Goal: Information Seeking & Learning: Check status

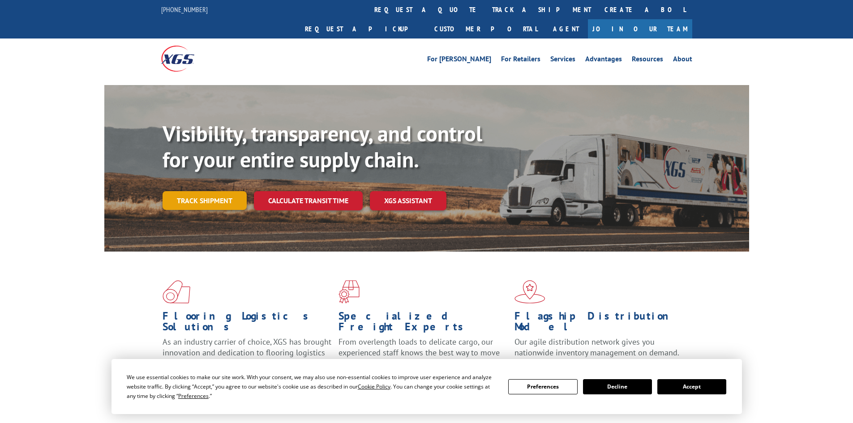
click at [211, 191] on link "Track shipment" at bounding box center [205, 200] width 84 height 19
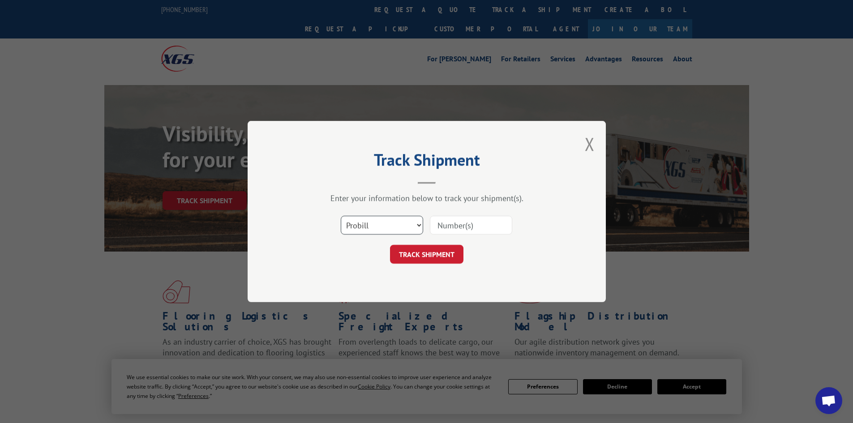
click at [359, 221] on select "Select category... Probill BOL PO" at bounding box center [382, 225] width 82 height 19
select select "bol"
click at [341, 216] on select "Select category... Probill BOL PO" at bounding box center [382, 225] width 82 height 19
click at [463, 221] on input at bounding box center [471, 225] width 82 height 19
paste input "7057414"
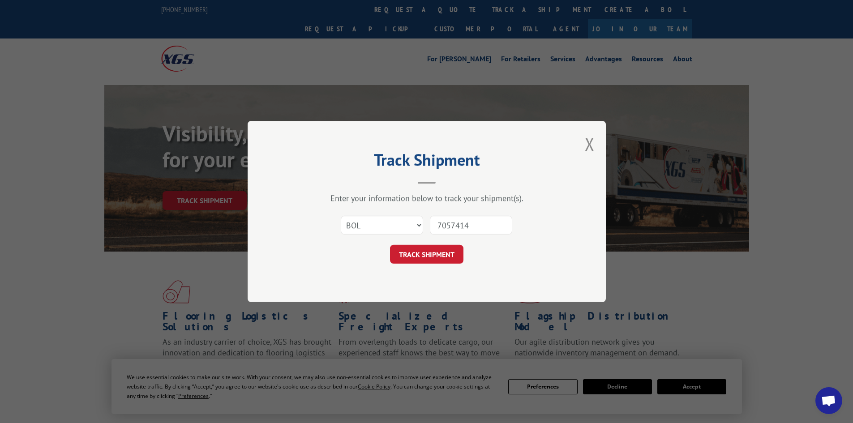
type input "7057414"
click at [447, 239] on div "Select category... Probill BOL PO 7057414" at bounding box center [426, 225] width 269 height 30
click at [443, 253] on button "TRACK SHIPMENT" at bounding box center [426, 254] width 73 height 19
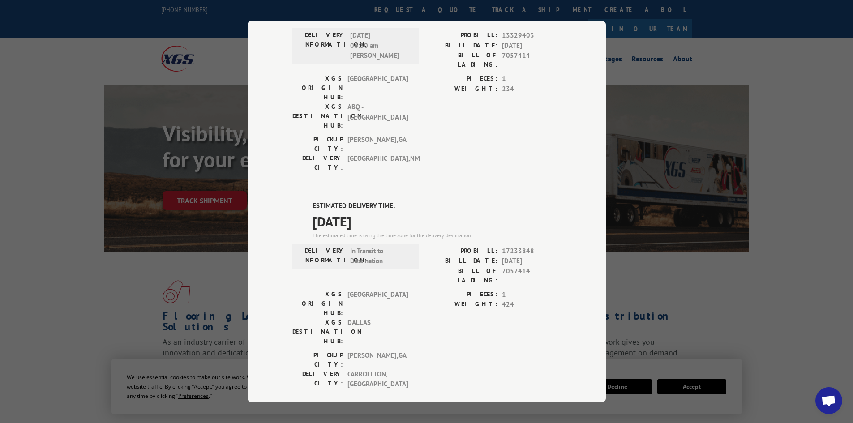
scroll to position [134, 0]
